Goal: Transaction & Acquisition: Purchase product/service

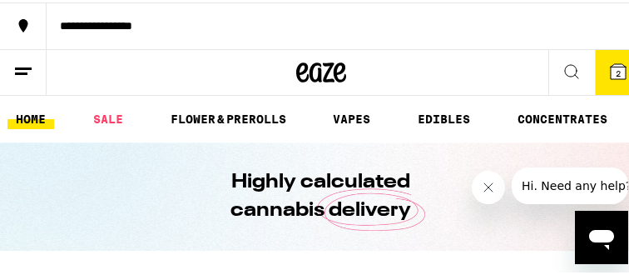
click at [611, 80] on button "2" at bounding box center [618, 69] width 47 height 45
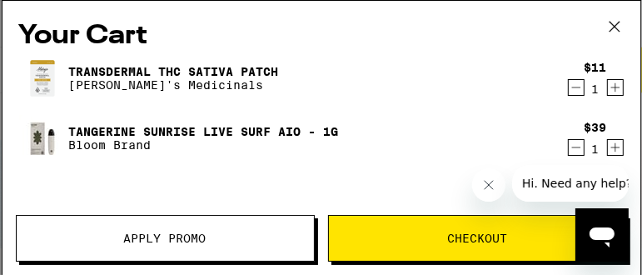
click at [569, 90] on icon "Decrement" at bounding box center [576, 87] width 15 height 20
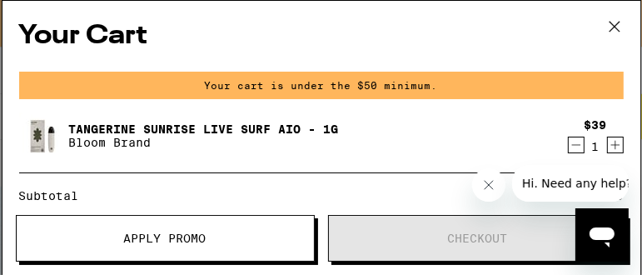
click at [568, 134] on div "$39 1" at bounding box center [592, 135] width 62 height 35
click at [570, 144] on icon "Decrement" at bounding box center [576, 145] width 15 height 20
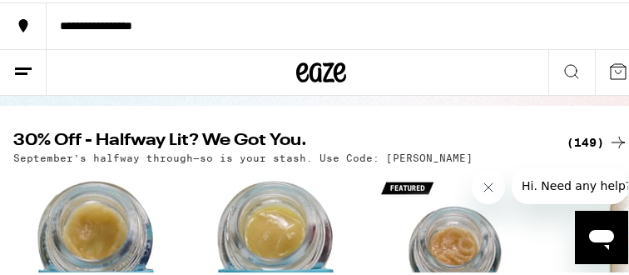
scroll to position [143, 0]
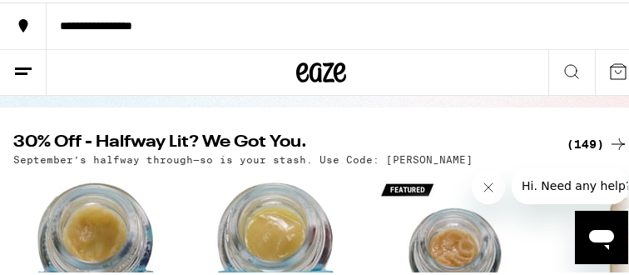
click at [591, 138] on div "(149)" at bounding box center [598, 142] width 62 height 20
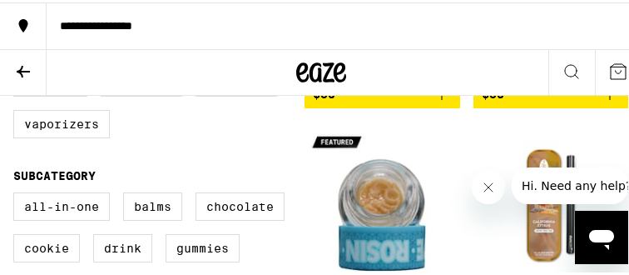
scroll to position [519, 0]
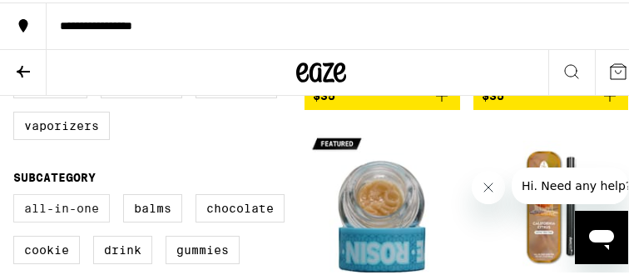
click at [86, 220] on label "All-In-One" at bounding box center [61, 206] width 97 height 28
click at [17, 195] on input "All-In-One" at bounding box center [17, 194] width 1 height 1
checkbox input "true"
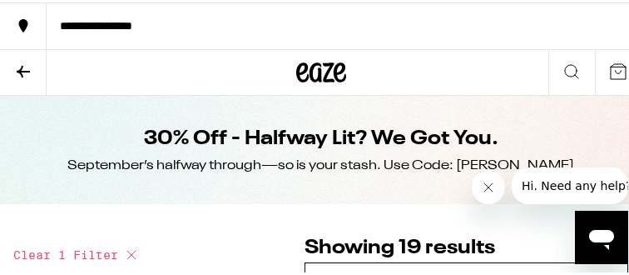
click at [0, 57] on button at bounding box center [23, 70] width 47 height 46
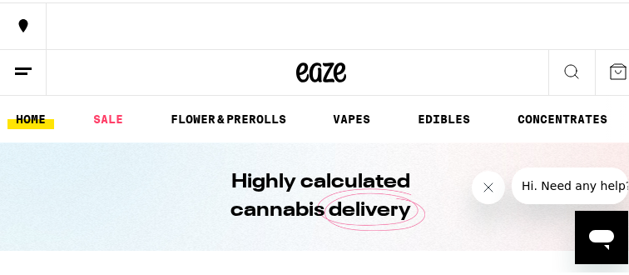
click at [25, 61] on icon at bounding box center [23, 69] width 20 height 20
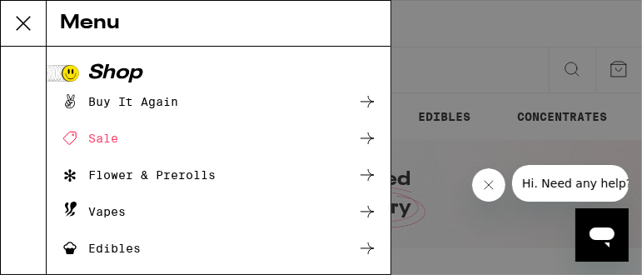
click at [453, 112] on div "Menu Shop Buy It Again Sale Flower & Prerolls Vapes Edibles Concentrates Wellne…" at bounding box center [321, 137] width 642 height 275
click at [425, 182] on div "Menu Shop Buy It Again Sale Flower & Prerolls Vapes Edibles Concentrates Wellne…" at bounding box center [321, 137] width 642 height 275
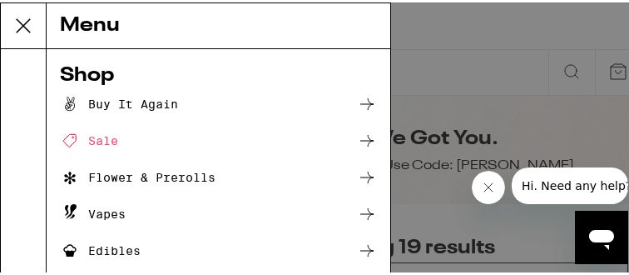
click at [499, 104] on div "Menu Shop Buy It Again Sale Flower & Prerolls Vapes Edibles Concentrates Wellne…" at bounding box center [321, 137] width 642 height 275
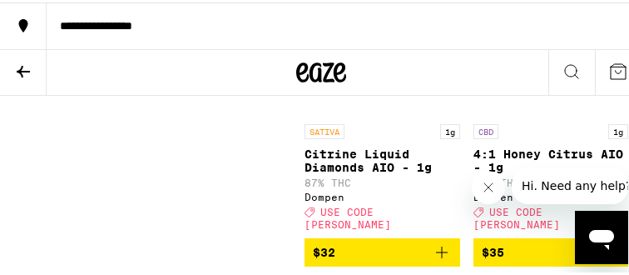
scroll to position [3004, 0]
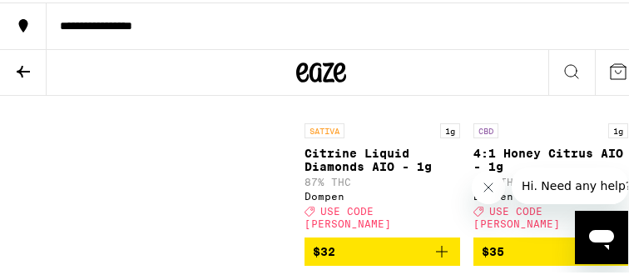
click at [437, 239] on icon "Add to bag" at bounding box center [442, 249] width 20 height 20
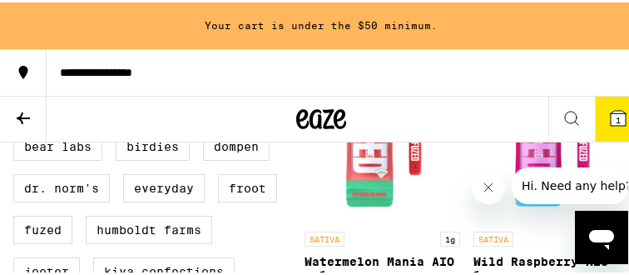
scroll to position [1294, 0]
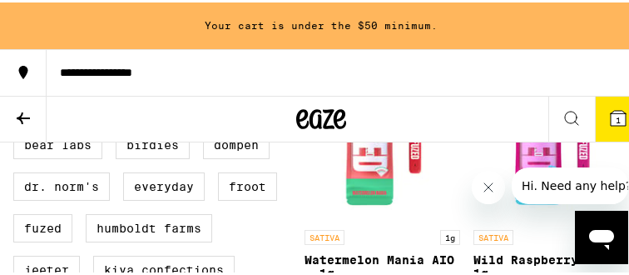
click at [611, 109] on icon at bounding box center [618, 115] width 15 height 15
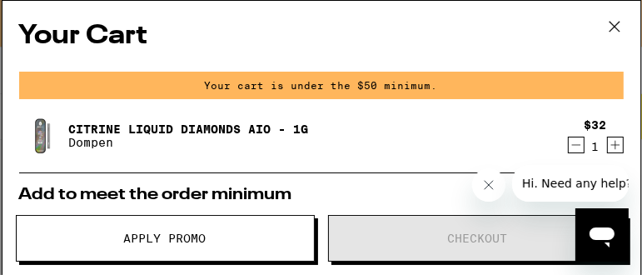
click at [611, 29] on icon at bounding box center [614, 27] width 10 height 10
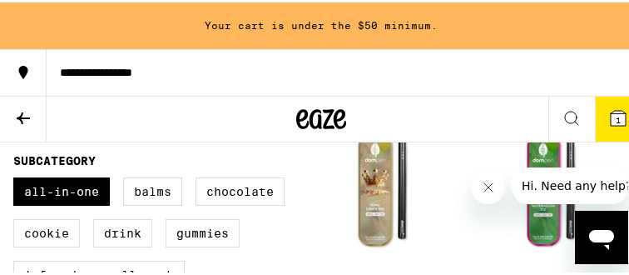
scroll to position [581, 0]
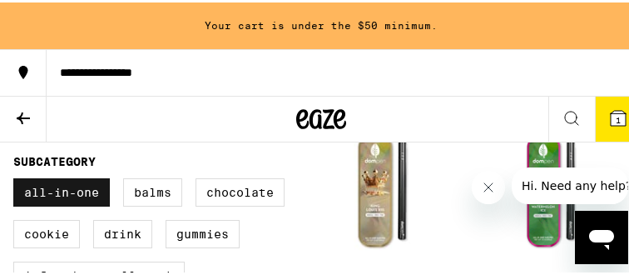
click at [57, 192] on label "All-In-One" at bounding box center [61, 190] width 97 height 28
click at [17, 179] on input "All-In-One" at bounding box center [17, 178] width 1 height 1
checkbox input "false"
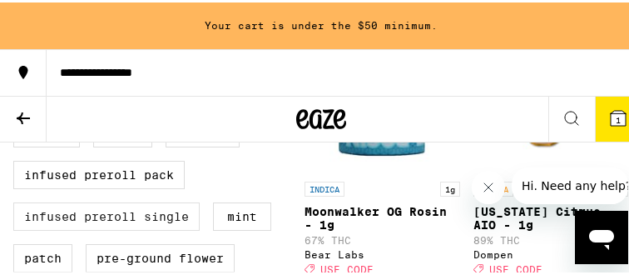
scroll to position [681, 0]
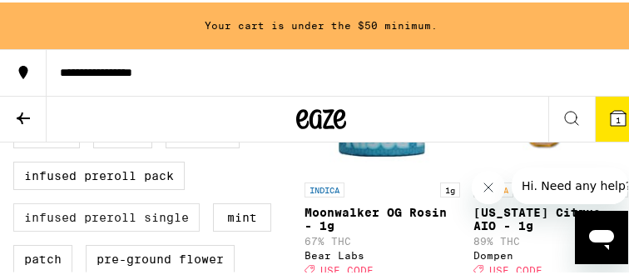
click at [110, 224] on label "Infused Preroll Single" at bounding box center [106, 215] width 187 height 28
click at [17, 79] on input "Infused Preroll Single" at bounding box center [17, 78] width 1 height 1
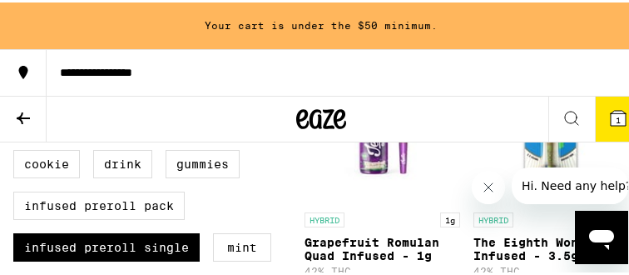
scroll to position [652, 0]
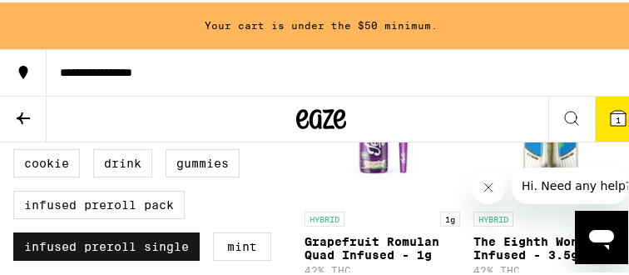
click at [144, 256] on label "Infused Preroll Single" at bounding box center [106, 244] width 187 height 28
click at [17, 108] on input "Infused Preroll Single" at bounding box center [17, 107] width 1 height 1
checkbox input "false"
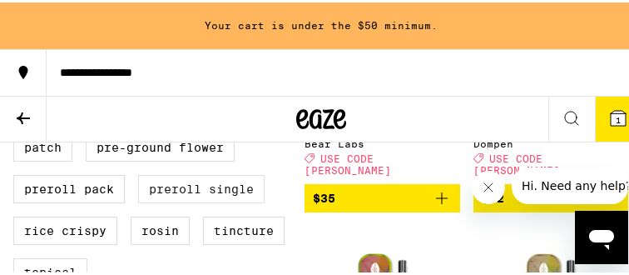
click at [193, 201] on label "Preroll Single" at bounding box center [201, 186] width 127 height 28
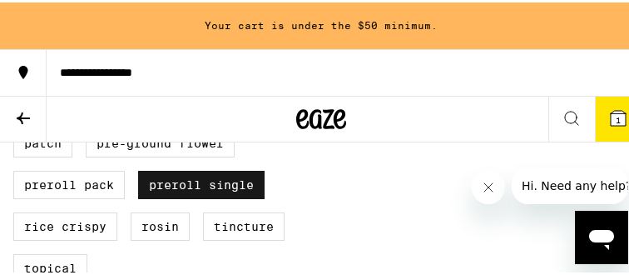
click at [240, 192] on label "Preroll Single" at bounding box center [201, 182] width 127 height 28
checkbox input "false"
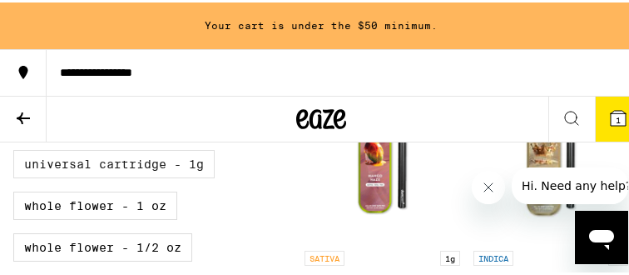
click at [132, 176] on label "Universal Cartridge - 1g" at bounding box center [113, 161] width 201 height 28
checkbox input "true"
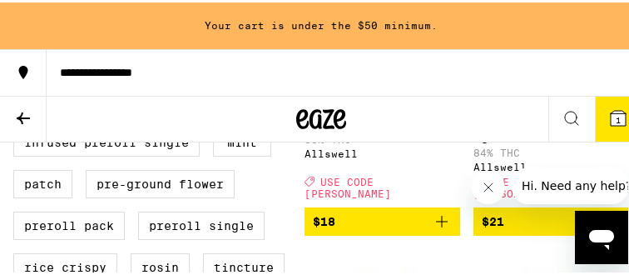
scroll to position [757, 0]
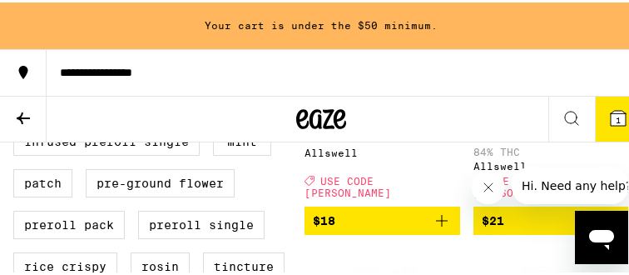
click at [440, 223] on icon "Add to bag" at bounding box center [442, 218] width 20 height 20
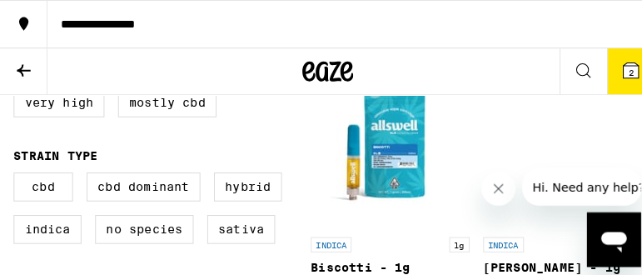
scroll to position [180, 0]
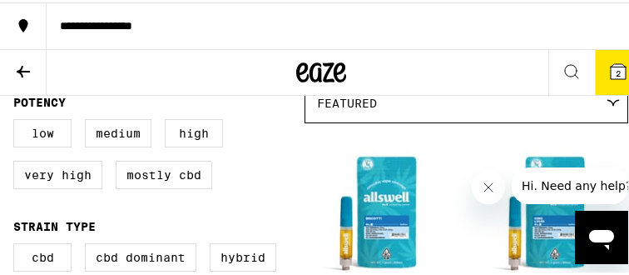
click at [609, 68] on icon at bounding box center [619, 69] width 20 height 20
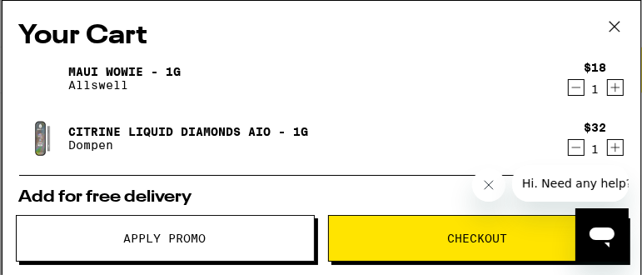
click at [146, 246] on button "Apply Promo" at bounding box center [165, 238] width 299 height 47
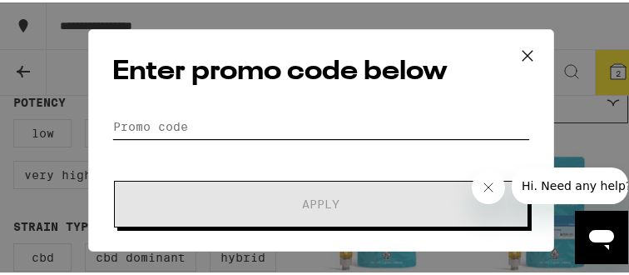
click at [168, 122] on input "Promo Code" at bounding box center [321, 124] width 418 height 25
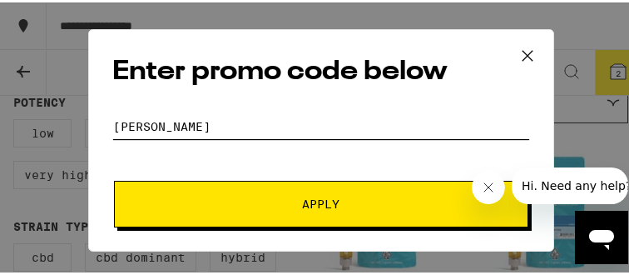
type input "[PERSON_NAME]"
click at [114, 178] on button "Apply" at bounding box center [321, 201] width 415 height 47
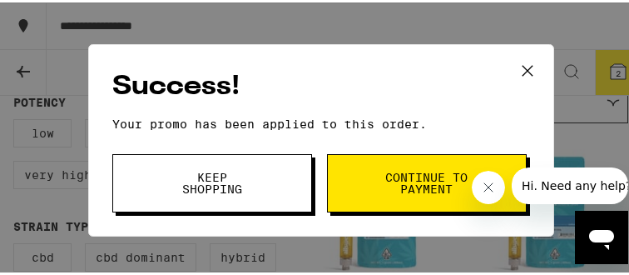
click at [220, 179] on span "Keep Shopping" at bounding box center [212, 180] width 85 height 23
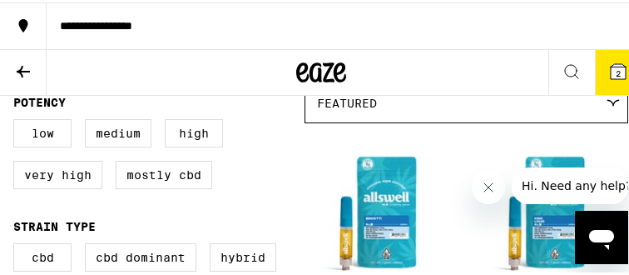
click at [611, 62] on icon at bounding box center [618, 69] width 15 height 15
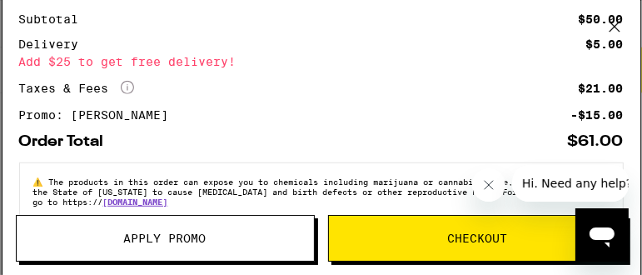
scroll to position [493, 0]
